Goal: Information Seeking & Learning: Check status

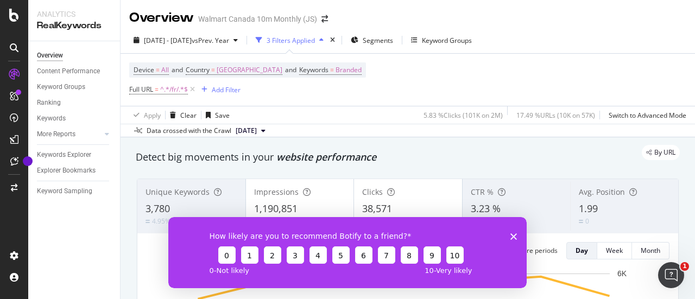
click at [514, 237] on icon "Close survey" at bounding box center [513, 236] width 7 height 7
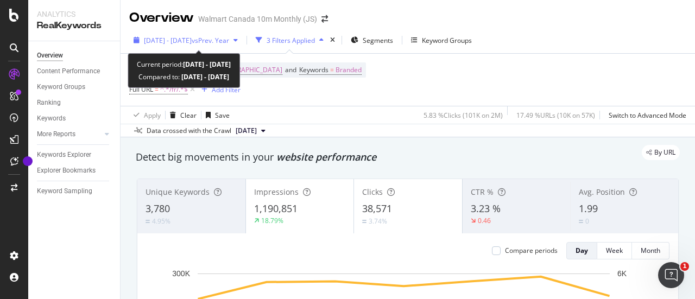
click at [232, 45] on div "[DATE] - [DATE] vs Prev. Year" at bounding box center [185, 40] width 113 height 16
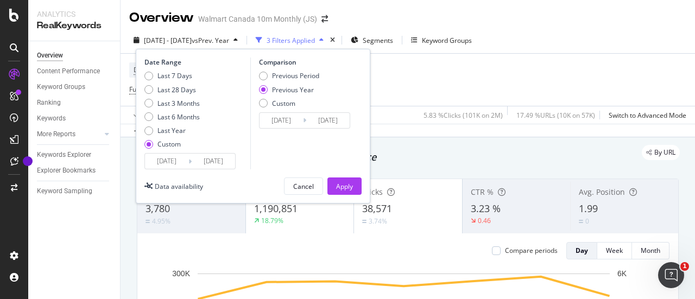
click at [186, 162] on input "[DATE]" at bounding box center [166, 161] width 43 height 15
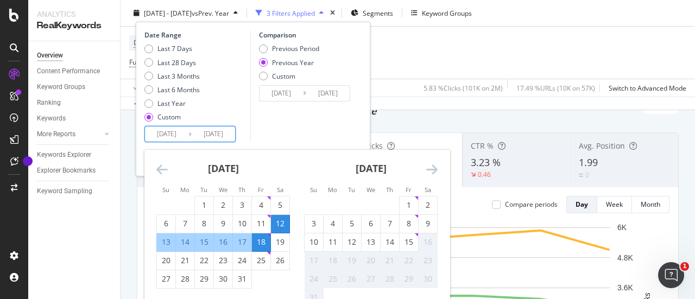
scroll to position [47, 0]
click at [426, 219] on div "9" at bounding box center [428, 223] width 18 height 11
type input "[DATE]"
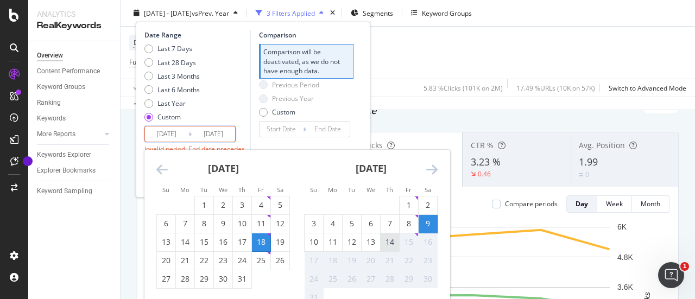
click at [393, 239] on div "14" at bounding box center [390, 242] width 18 height 11
type input "[DATE]"
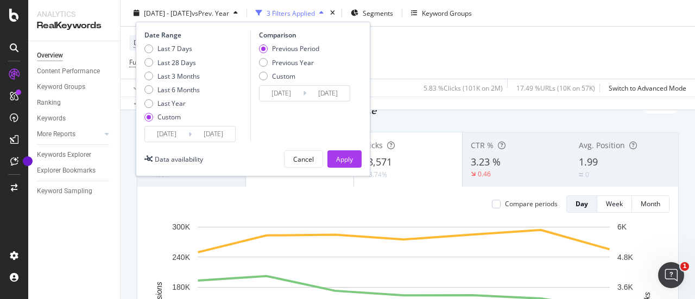
click at [199, 134] on input "[DATE]" at bounding box center [213, 134] width 43 height 15
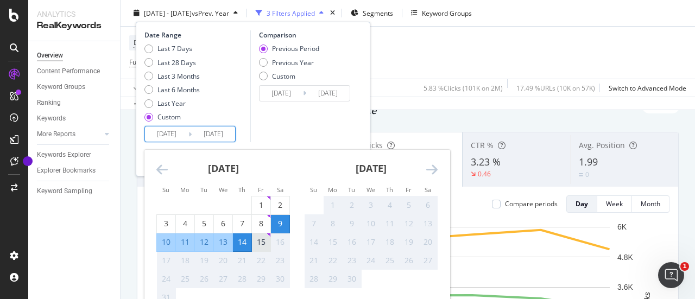
click at [260, 240] on div "15" at bounding box center [261, 242] width 18 height 11
type input "[DATE]"
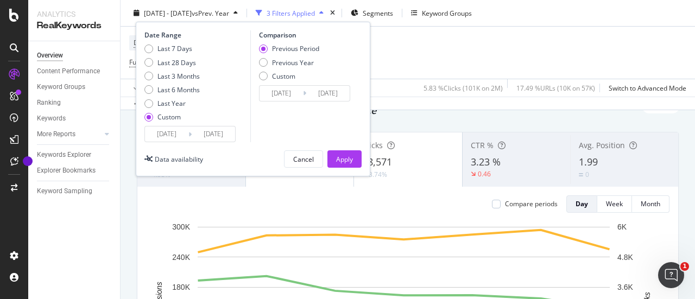
click at [207, 133] on input "[DATE]" at bounding box center [213, 134] width 43 height 15
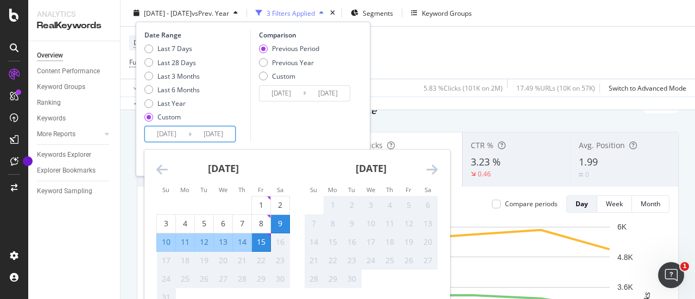
click at [274, 117] on div "Comparison Previous Period Previous Year Custom [DATE] Navigate forward to inte…" at bounding box center [301, 86] width 103 height 112
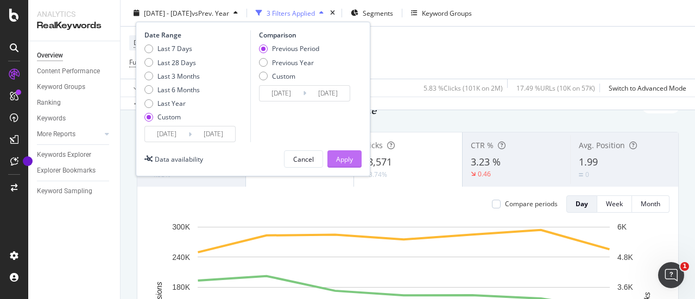
click at [356, 165] on button "Apply" at bounding box center [344, 158] width 34 height 17
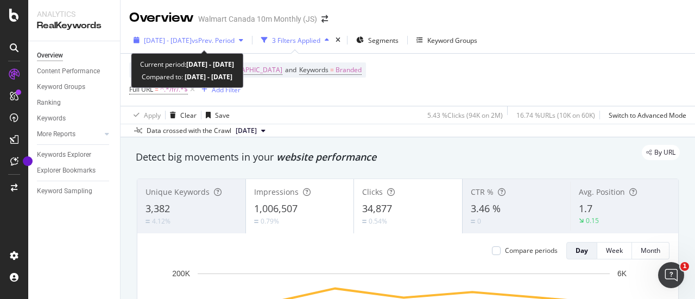
click at [235, 41] on span "vs Prev. Period" at bounding box center [213, 40] width 43 height 9
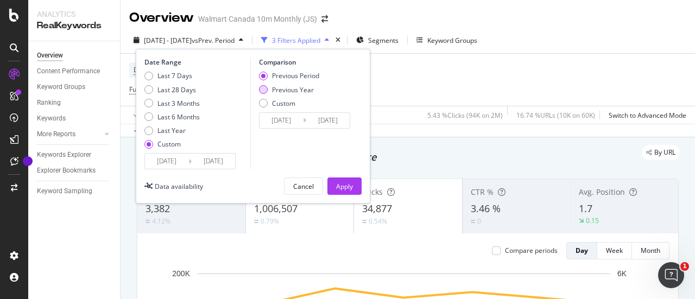
click at [264, 89] on div "Previous Year" at bounding box center [263, 89] width 9 height 9
type input "[DATE]"
click at [346, 184] on div "Apply" at bounding box center [344, 186] width 17 height 9
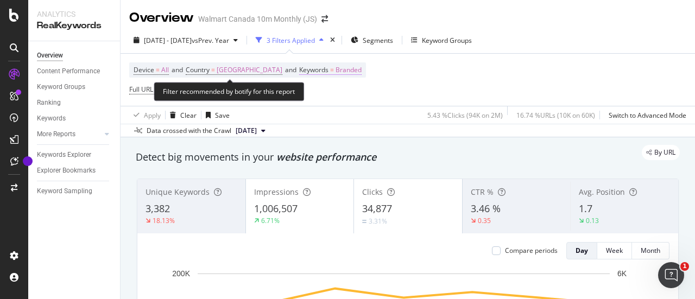
click at [336, 68] on span "Branded" at bounding box center [349, 69] width 26 height 15
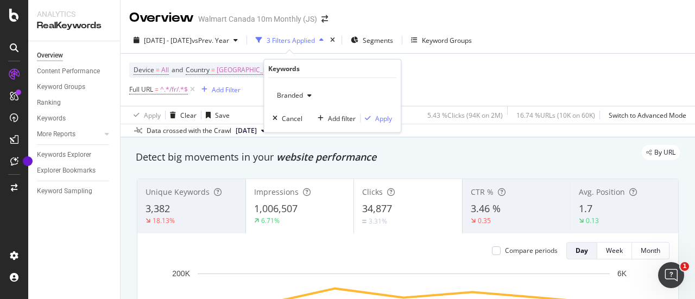
click at [308, 96] on icon "button" at bounding box center [309, 95] width 4 height 7
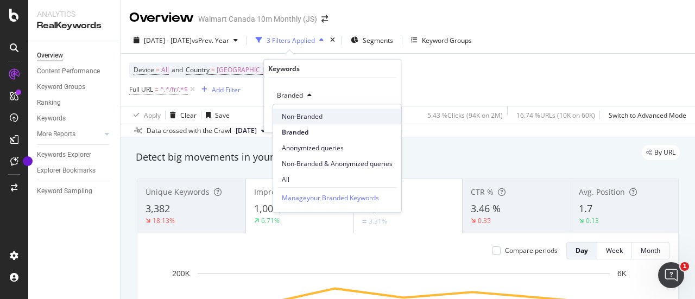
click at [298, 119] on span "Non-Branded" at bounding box center [337, 117] width 111 height 10
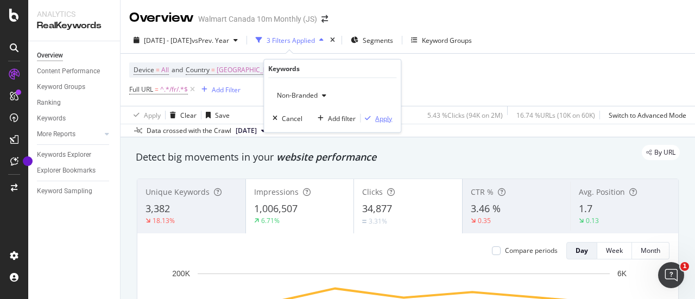
click at [377, 118] on div "Apply" at bounding box center [383, 118] width 17 height 9
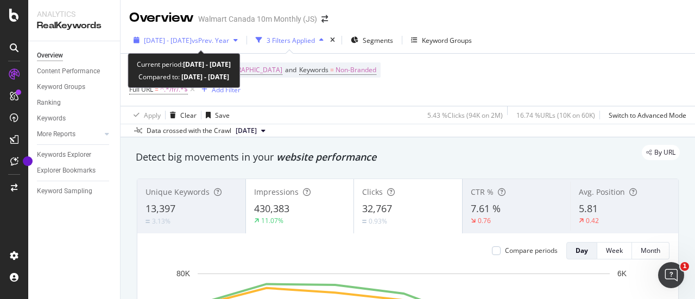
click at [229, 41] on span "vs Prev. Year" at bounding box center [210, 40] width 37 height 9
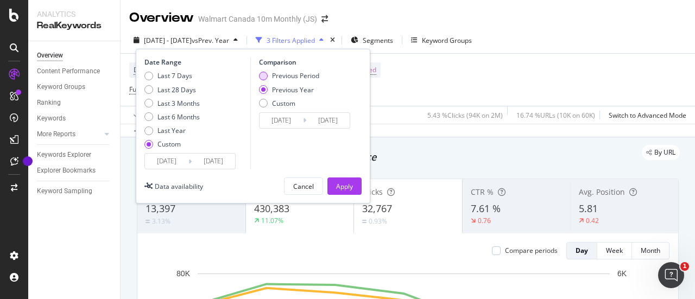
click at [262, 74] on div "Previous Period" at bounding box center [263, 76] width 9 height 9
type input "[DATE]"
click at [343, 187] on div "Apply" at bounding box center [344, 186] width 17 height 9
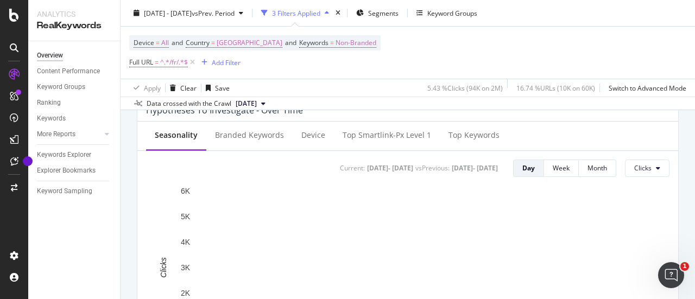
scroll to position [430, 0]
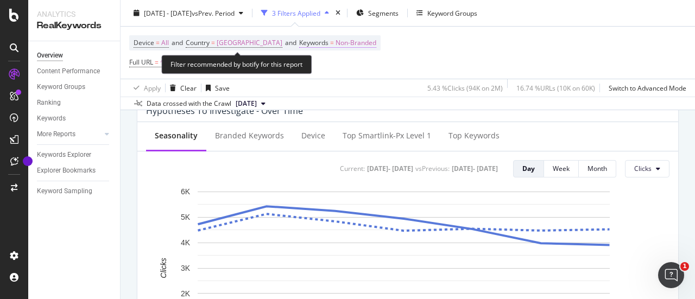
click at [336, 41] on span "Non-Branded" at bounding box center [356, 42] width 41 height 15
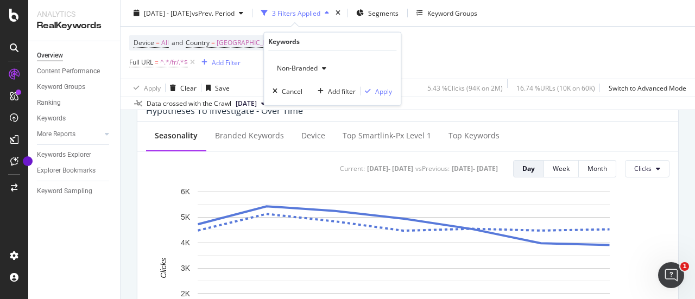
click at [318, 67] on div "button" at bounding box center [324, 68] width 13 height 7
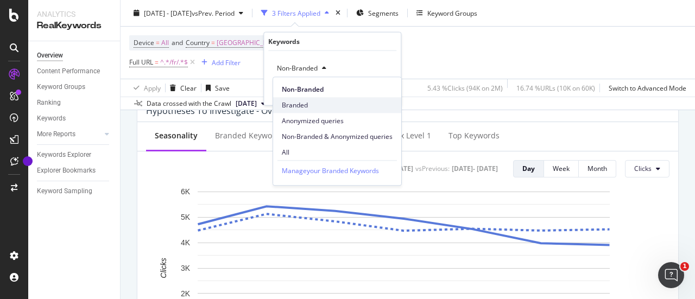
click at [313, 104] on span "Branded" at bounding box center [337, 105] width 111 height 10
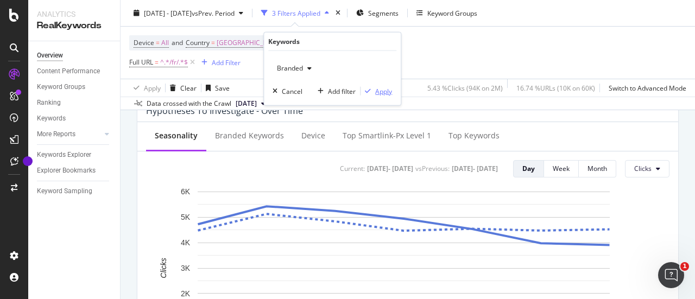
click at [377, 91] on div "Apply" at bounding box center [383, 90] width 17 height 9
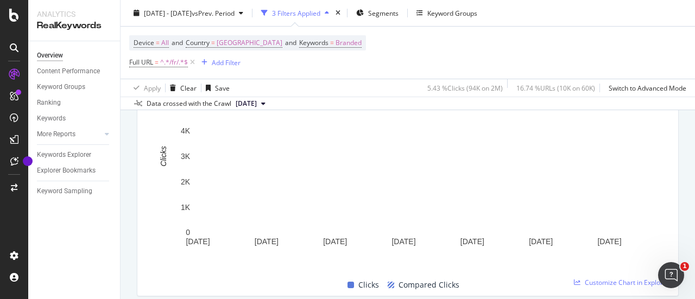
scroll to position [541, 0]
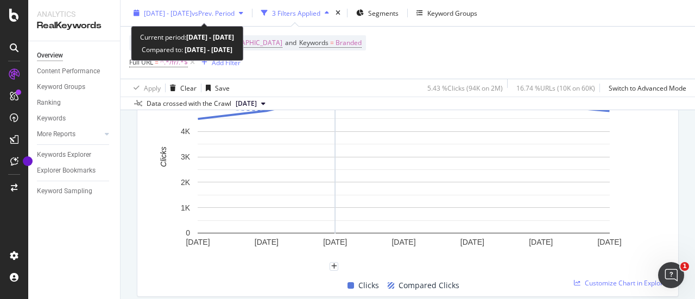
click at [248, 6] on div "[DATE] - [DATE] vs Prev. Period" at bounding box center [188, 13] width 118 height 16
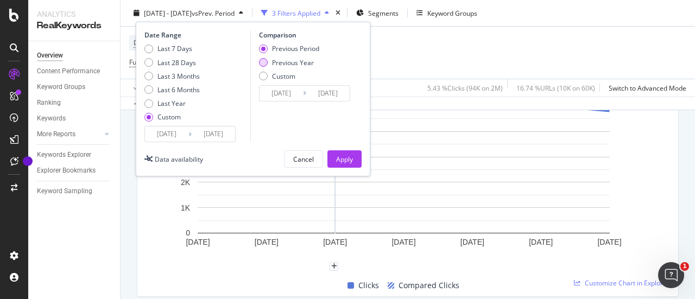
click at [261, 61] on div "Previous Year" at bounding box center [263, 62] width 9 height 9
type input "[DATE]"
click at [341, 154] on div "Apply" at bounding box center [344, 158] width 17 height 9
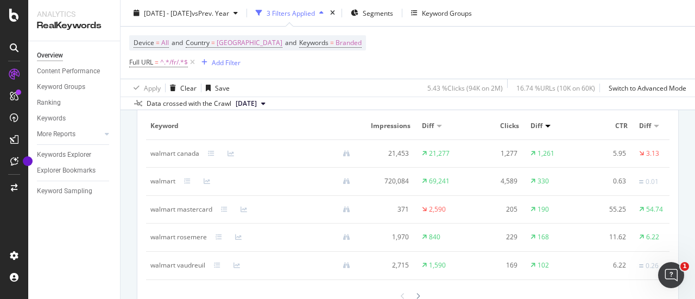
scroll to position [1040, 0]
